Goal: Task Accomplishment & Management: Complete application form

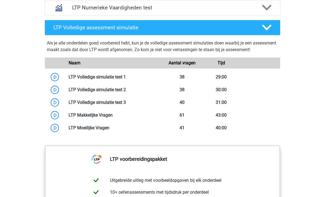
scroll to position [432, 0]
click at [126, 74] on link at bounding box center [126, 76] width 0 height 5
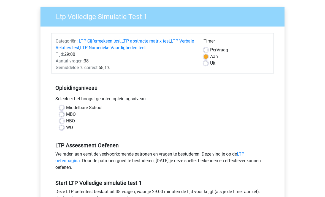
scroll to position [39, 0]
click at [66, 129] on label "WO" at bounding box center [69, 127] width 7 height 7
click at [60, 129] on input "WO" at bounding box center [62, 127] width 4 height 6
radio input "true"
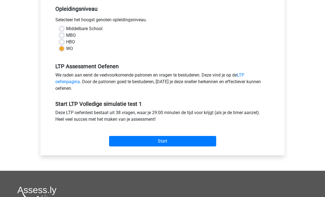
scroll to position [132, 0]
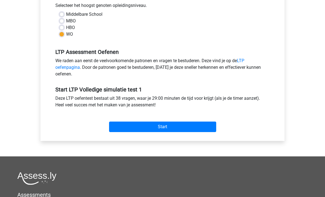
click at [213, 124] on input "Start" at bounding box center [162, 127] width 107 height 10
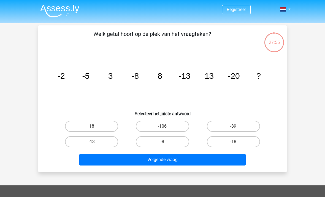
click at [79, 127] on label "18" at bounding box center [91, 125] width 53 height 11
click at [92, 127] on input "18" at bounding box center [94, 128] width 4 height 4
radio input "true"
click at [207, 164] on button "Volgende vraag" at bounding box center [162, 160] width 167 height 12
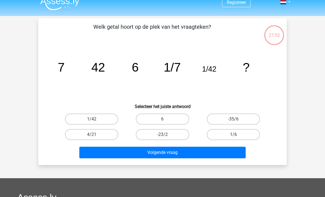
scroll to position [7, 0]
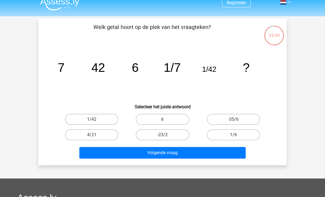
click at [249, 136] on label "1/6" at bounding box center [233, 134] width 53 height 11
click at [237, 136] on input "1/6" at bounding box center [236, 137] width 4 height 4
radio input "true"
click at [233, 154] on button "Volgende vraag" at bounding box center [162, 153] width 167 height 12
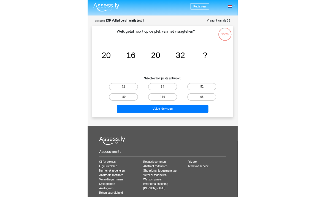
scroll to position [25, 0]
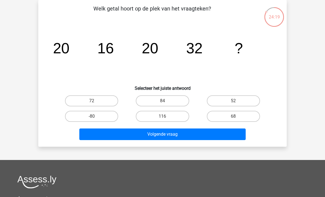
click at [253, 115] on label "68" at bounding box center [233, 116] width 53 height 11
click at [237, 116] on input "68" at bounding box center [236, 118] width 4 height 4
radio input "true"
click at [233, 133] on button "Volgende vraag" at bounding box center [162, 134] width 167 height 12
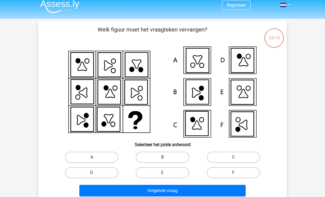
scroll to position [3, 0]
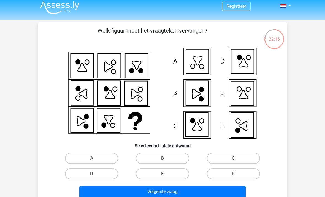
click at [246, 67] on icon at bounding box center [243, 62] width 9 height 9
click at [246, 63] on icon at bounding box center [243, 62] width 9 height 9
click at [79, 175] on label "D" at bounding box center [91, 173] width 53 height 11
click at [92, 175] on input "D" at bounding box center [94, 175] width 4 height 4
radio input "true"
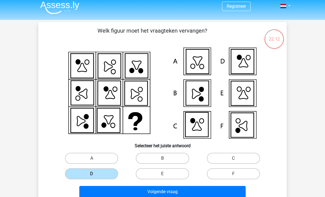
click at [231, 191] on button "Volgende vraag" at bounding box center [162, 192] width 167 height 12
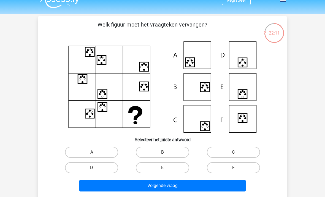
scroll to position [8, 0]
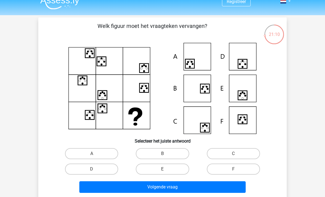
click at [250, 164] on label "F" at bounding box center [233, 168] width 53 height 11
click at [237, 169] on input "F" at bounding box center [236, 171] width 4 height 4
radio input "true"
click at [68, 172] on label "D" at bounding box center [91, 168] width 53 height 11
click at [92, 172] on input "D" at bounding box center [94, 171] width 4 height 4
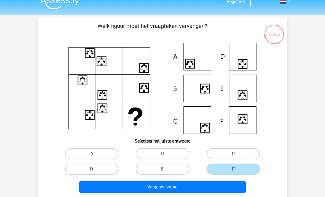
radio input "true"
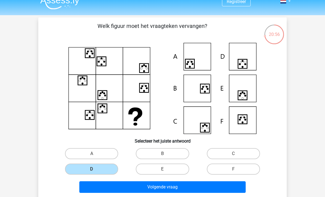
click at [78, 169] on label "D" at bounding box center [91, 168] width 53 height 11
click at [92, 169] on input "D" at bounding box center [94, 171] width 4 height 4
click at [232, 186] on button "Volgende vraag" at bounding box center [162, 187] width 167 height 12
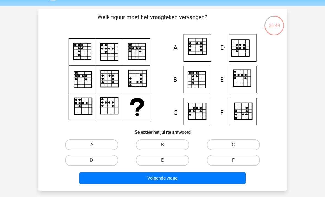
scroll to position [17, 0]
click at [165, 147] on input "B" at bounding box center [165, 146] width 4 height 4
radio input "true"
click at [180, 180] on button "Volgende vraag" at bounding box center [162, 178] width 167 height 12
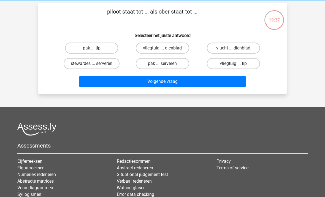
scroll to position [0, 0]
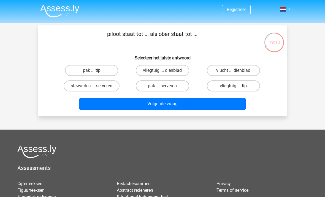
click at [182, 72] on label "vliegtuig ... dienblad" at bounding box center [162, 70] width 53 height 11
click at [166, 72] on input "vliegtuig ... dienblad" at bounding box center [165, 72] width 4 height 4
radio input "true"
click at [201, 107] on button "Volgende vraag" at bounding box center [162, 104] width 167 height 12
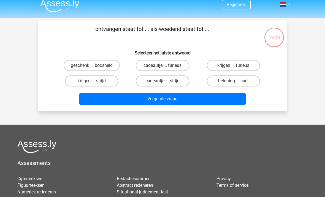
scroll to position [5, 0]
click at [240, 64] on label "krijgen ... furieus" at bounding box center [233, 65] width 53 height 11
click at [237, 65] on input "krijgen ... furieus" at bounding box center [236, 67] width 4 height 4
radio input "true"
click at [231, 99] on button "Volgende vraag" at bounding box center [162, 99] width 167 height 12
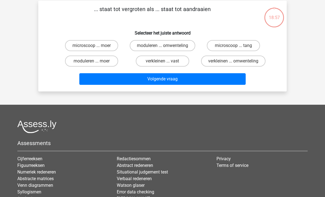
scroll to position [25, 0]
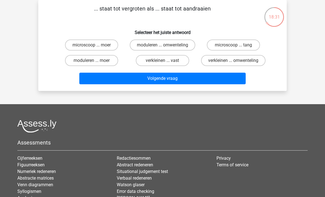
click at [229, 44] on label "microscoop ... tang" at bounding box center [233, 44] width 53 height 11
click at [234, 45] on input "microscoop ... tang" at bounding box center [236, 47] width 4 height 4
radio input "true"
click at [104, 79] on button "Volgende vraag" at bounding box center [162, 79] width 167 height 12
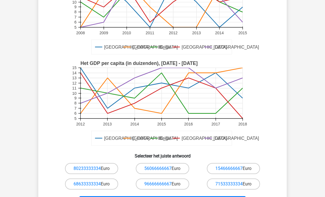
scroll to position [85, 0]
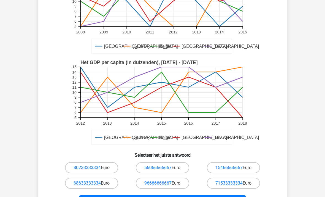
click at [183, 182] on label "96666666667 Euro" at bounding box center [162, 182] width 53 height 11
click at [166, 183] on input "96666666667 Euro" at bounding box center [165, 185] width 4 height 4
radio input "true"
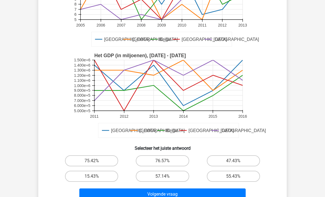
scroll to position [92, 0]
click at [251, 160] on label "47.43%" at bounding box center [233, 160] width 53 height 11
click at [237, 161] on input "47.43%" at bounding box center [236, 163] width 4 height 4
radio input "true"
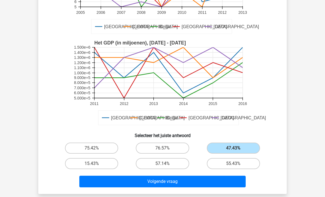
scroll to position [105, 0]
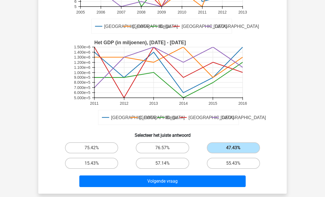
click at [229, 179] on button "Volgende vraag" at bounding box center [162, 181] width 167 height 12
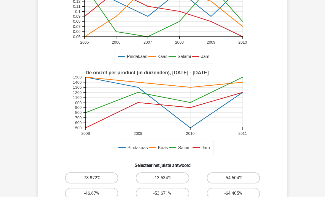
scroll to position [75, 0]
click at [85, 194] on label "-46.67%" at bounding box center [91, 193] width 53 height 11
click at [92, 194] on input "-46.67%" at bounding box center [94, 195] width 4 height 4
radio input "true"
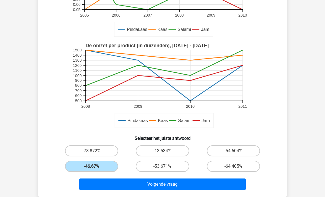
click at [95, 186] on button "Volgende vraag" at bounding box center [162, 184] width 167 height 12
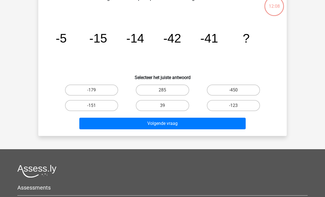
scroll to position [25, 0]
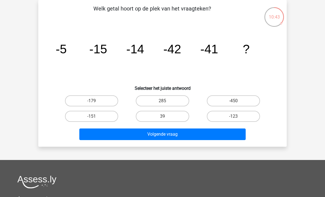
click at [248, 115] on label "-123" at bounding box center [233, 116] width 53 height 11
click at [237, 116] on input "-123" at bounding box center [236, 118] width 4 height 4
radio input "true"
click at [76, 116] on label "-151" at bounding box center [91, 116] width 53 height 11
click at [92, 116] on input "-151" at bounding box center [94, 118] width 4 height 4
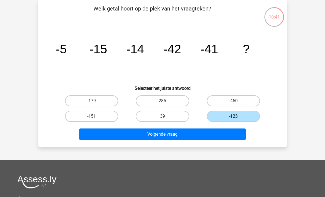
radio input "true"
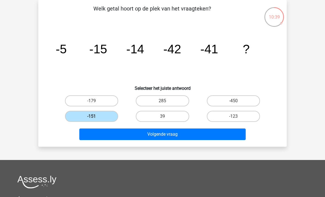
click at [86, 134] on button "Volgende vraag" at bounding box center [162, 134] width 167 height 12
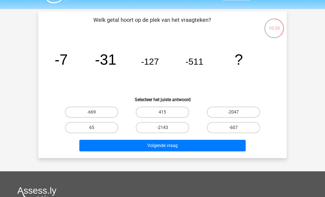
scroll to position [14, 0]
click at [247, 112] on label "-2047" at bounding box center [233, 111] width 53 height 11
click at [237, 112] on input "-2047" at bounding box center [236, 114] width 4 height 4
radio input "true"
click at [229, 145] on button "Volgende vraag" at bounding box center [162, 146] width 167 height 12
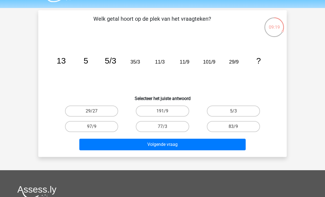
scroll to position [15, 0]
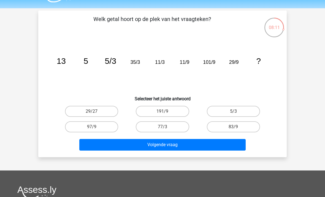
click at [179, 126] on label "77/3" at bounding box center [162, 126] width 53 height 11
click at [166, 127] on input "77/3" at bounding box center [165, 129] width 4 height 4
radio input "true"
click at [205, 145] on button "Volgende vraag" at bounding box center [162, 145] width 167 height 12
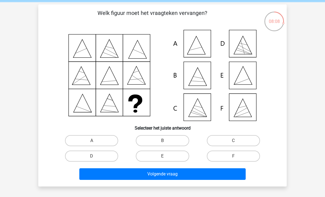
scroll to position [21, 0]
click at [76, 155] on label "D" at bounding box center [91, 155] width 53 height 11
click at [92, 156] on input "D" at bounding box center [94, 158] width 4 height 4
radio input "true"
click at [224, 173] on button "Volgende vraag" at bounding box center [162, 174] width 167 height 12
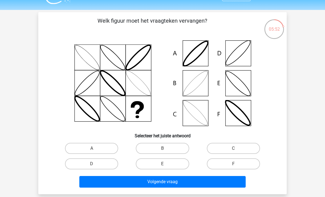
scroll to position [13, 0]
click at [175, 147] on label "B" at bounding box center [162, 148] width 53 height 11
click at [166, 148] on input "B" at bounding box center [165, 150] width 4 height 4
radio input "true"
click at [230, 182] on button "Volgende vraag" at bounding box center [162, 182] width 167 height 12
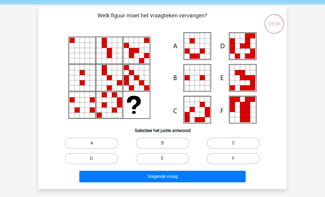
scroll to position [18, 0]
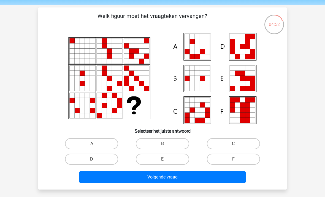
click at [73, 159] on label "D" at bounding box center [91, 158] width 53 height 11
click at [92, 159] on input "D" at bounding box center [94, 161] width 4 height 4
radio input "true"
click at [239, 178] on button "Volgende vraag" at bounding box center [162, 177] width 167 height 12
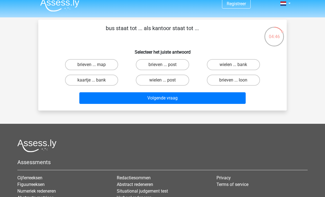
scroll to position [6, 0]
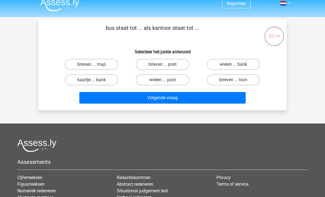
click at [100, 67] on label "brieven ... map" at bounding box center [91, 64] width 53 height 11
click at [95, 67] on input "brieven ... map" at bounding box center [94, 66] width 4 height 4
radio input "true"
click at [178, 92] on button "Volgende vraag" at bounding box center [162, 98] width 167 height 12
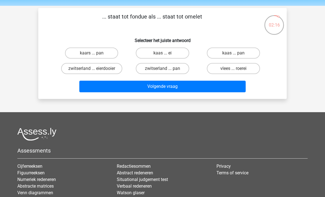
scroll to position [7, 0]
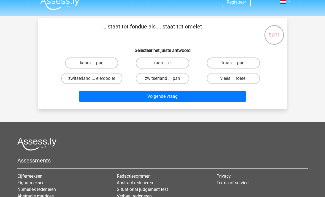
click at [170, 61] on label "kaas ... ei" at bounding box center [162, 62] width 53 height 11
click at [166, 63] on input "kaas ... ei" at bounding box center [165, 65] width 4 height 4
radio input "true"
click at [190, 96] on button "Volgende vraag" at bounding box center [162, 96] width 167 height 12
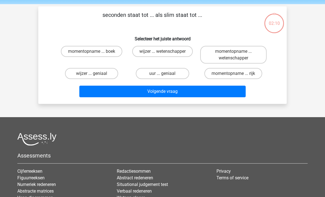
scroll to position [19, 0]
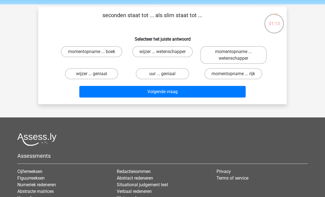
click at [176, 74] on label "uur ... geniaal" at bounding box center [162, 73] width 53 height 11
click at [166, 74] on input "uur ... geniaal" at bounding box center [165, 76] width 4 height 4
radio input "true"
click at [184, 91] on button "Volgende vraag" at bounding box center [162, 92] width 167 height 12
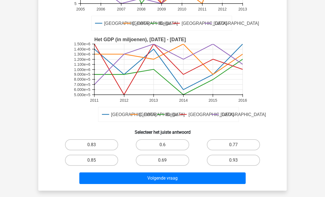
scroll to position [108, 0]
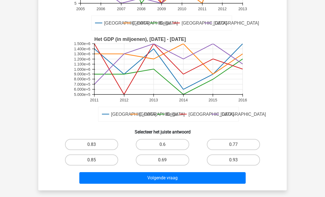
click at [173, 160] on label "0.69" at bounding box center [162, 159] width 53 height 11
click at [166, 160] on input "0.69" at bounding box center [165, 162] width 4 height 4
radio input "true"
click at [186, 179] on button "Volgende vraag" at bounding box center [162, 178] width 167 height 12
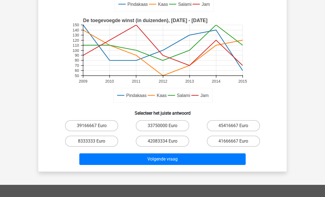
scroll to position [144, 0]
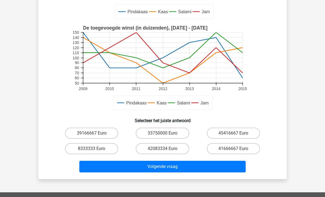
click at [236, 134] on input "45416667 Euro" at bounding box center [236, 135] width 4 height 4
radio input "true"
click at [223, 160] on button "Volgende vraag" at bounding box center [162, 166] width 167 height 12
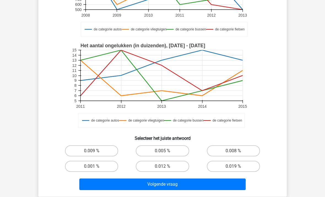
scroll to position [120, 0]
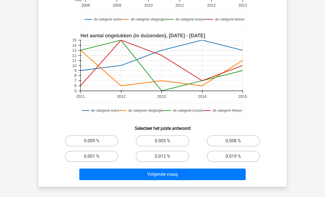
click at [113, 155] on label "0.001 %" at bounding box center [91, 156] width 53 height 11
click at [95, 156] on input "0.001 %" at bounding box center [94, 158] width 4 height 4
radio input "true"
click at [147, 173] on button "Volgende vraag" at bounding box center [162, 174] width 167 height 12
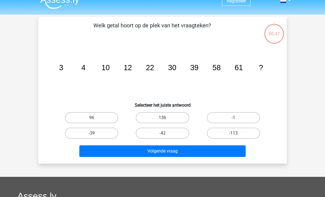
scroll to position [7, 0]
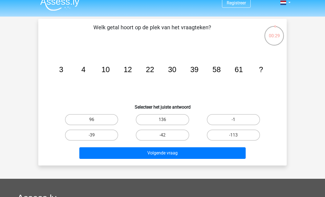
click at [106, 119] on label "96" at bounding box center [91, 119] width 53 height 11
click at [95, 119] on input "96" at bounding box center [94, 121] width 4 height 4
radio input "true"
click at [145, 158] on button "Volgende vraag" at bounding box center [162, 153] width 167 height 12
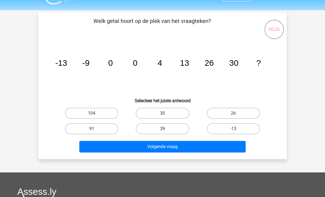
scroll to position [13, 0]
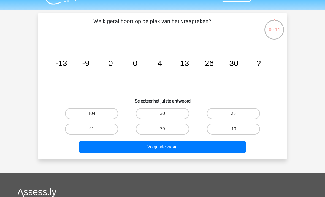
click at [166, 131] on input "39" at bounding box center [165, 131] width 4 height 4
radio input "true"
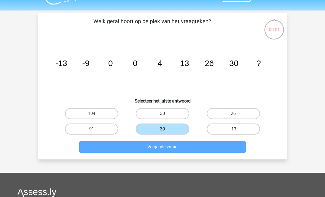
click at [107, 127] on label "91" at bounding box center [91, 128] width 53 height 11
click at [95, 129] on input "91" at bounding box center [94, 131] width 4 height 4
radio input "true"
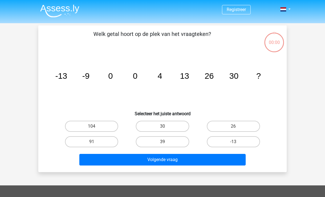
scroll to position [31, 0]
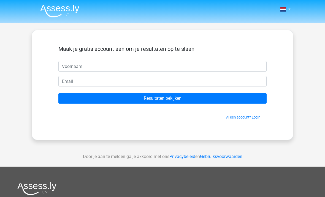
scroll to position [31, 0]
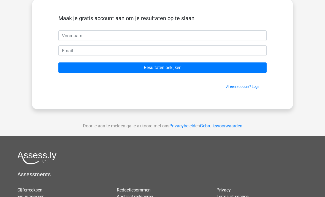
click at [180, 33] on input "text" at bounding box center [162, 35] width 208 height 10
type input "nediem"
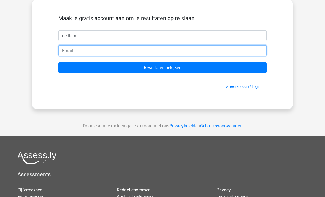
click at [208, 48] on input "email" at bounding box center [162, 50] width 208 height 10
type input "m"
type input "[EMAIL_ADDRESS][DOMAIN_NAME]"
click at [163, 68] on input "Resultaten bekijken" at bounding box center [162, 67] width 208 height 10
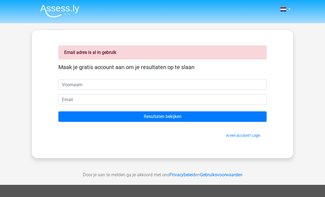
click at [248, 80] on input "text" at bounding box center [162, 84] width 208 height 10
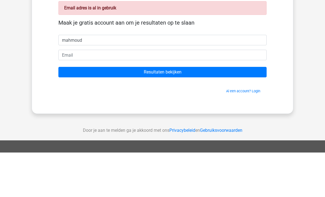
type input "mahmoud"
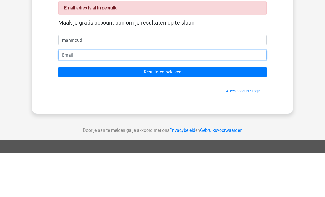
click at [203, 94] on input "email" at bounding box center [162, 99] width 208 height 10
type input "[EMAIL_ADDRESS][DOMAIN_NAME]"
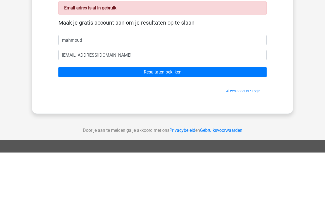
click at [219, 111] on input "Resultaten bekijken" at bounding box center [162, 116] width 208 height 10
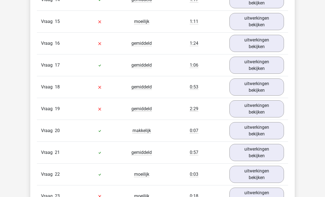
scroll to position [916, 0]
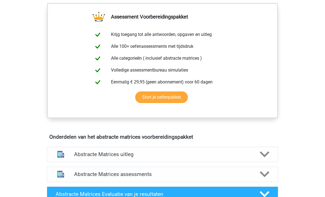
scroll to position [210, 0]
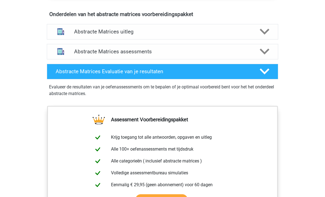
click at [261, 36] on icon at bounding box center [265, 32] width 10 height 10
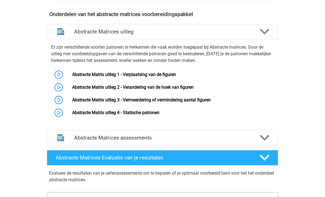
scroll to position [333, 0]
click at [72, 72] on link "Abstracte Matrix uitleg 1 - Verplaatsing van de figuren" at bounding box center [124, 74] width 104 height 5
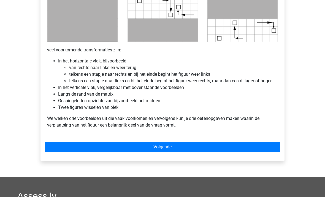
scroll to position [315, 0]
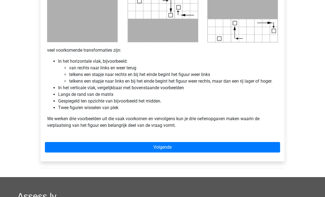
click at [72, 143] on link "Volgende" at bounding box center [162, 147] width 235 height 10
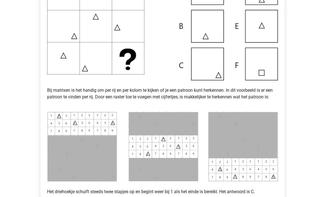
scroll to position [157, 0]
